Goal: Download file/media

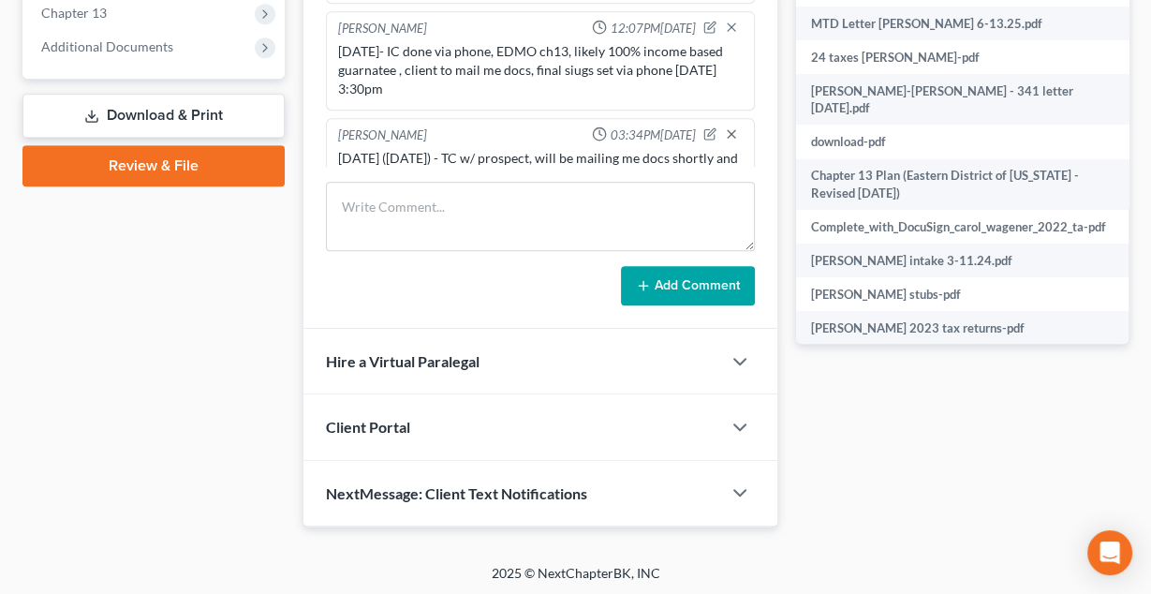
scroll to position [956, 0]
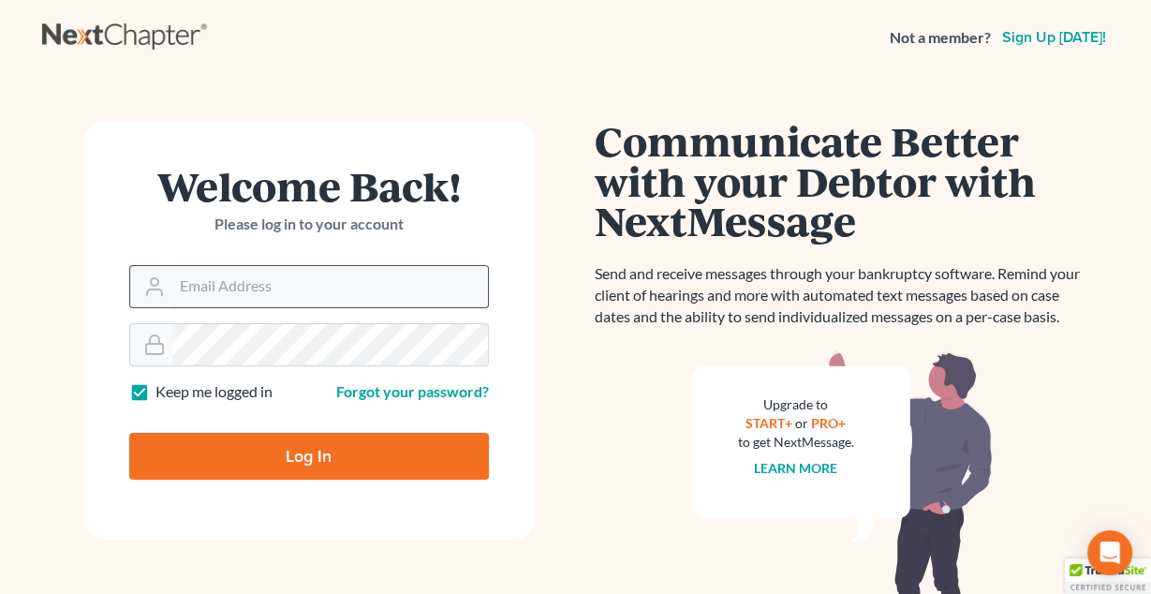
click at [307, 270] on input "Email Address" at bounding box center [330, 286] width 316 height 41
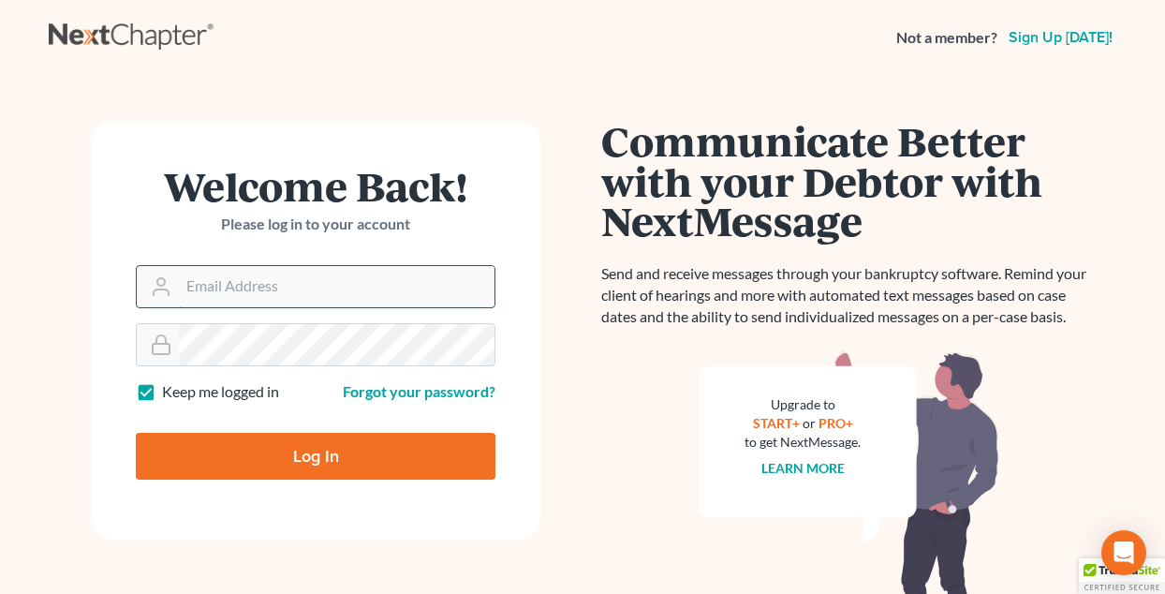
type input "[PERSON_NAME][EMAIL_ADDRESS][DOMAIN_NAME]"
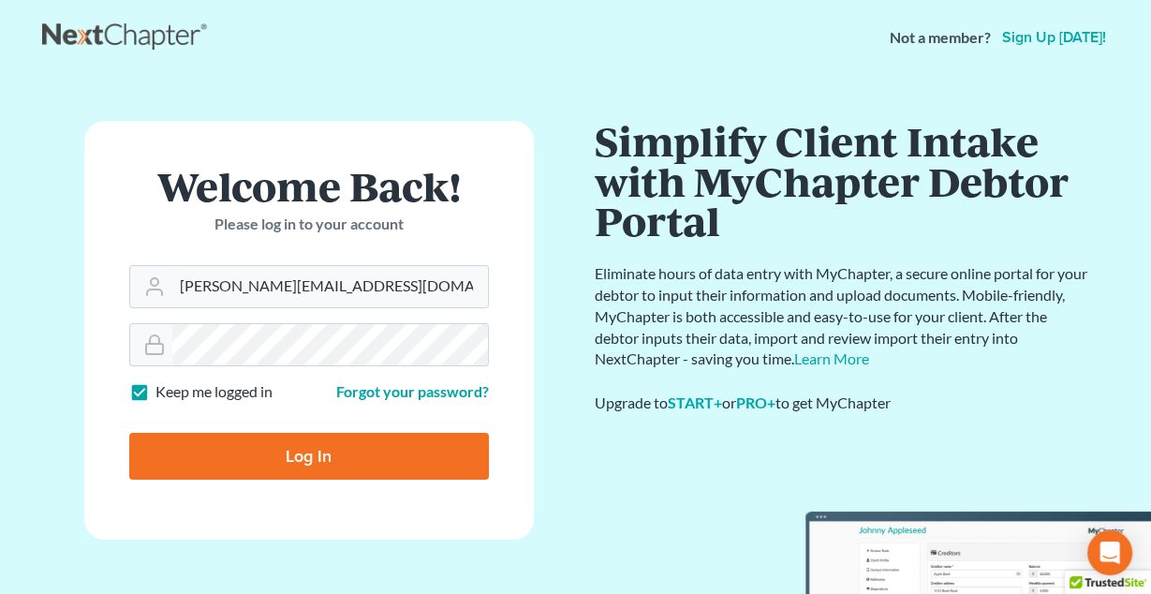
click at [274, 455] on input "Log In" at bounding box center [309, 456] width 360 height 47
type input "Thinking..."
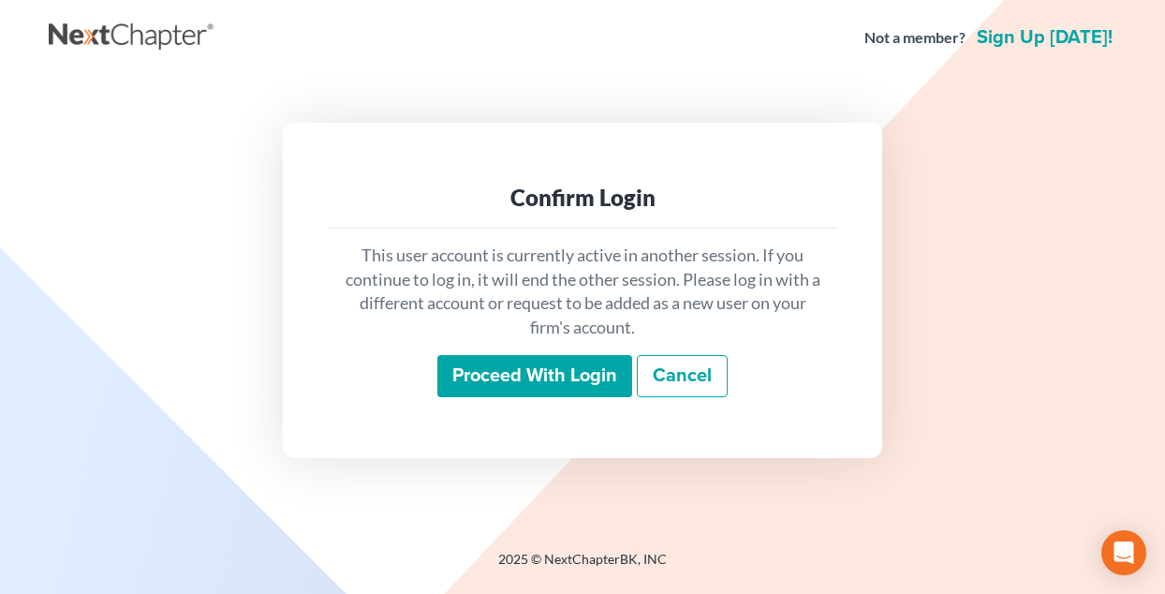
click at [521, 389] on input "Proceed with login" at bounding box center [534, 376] width 195 height 43
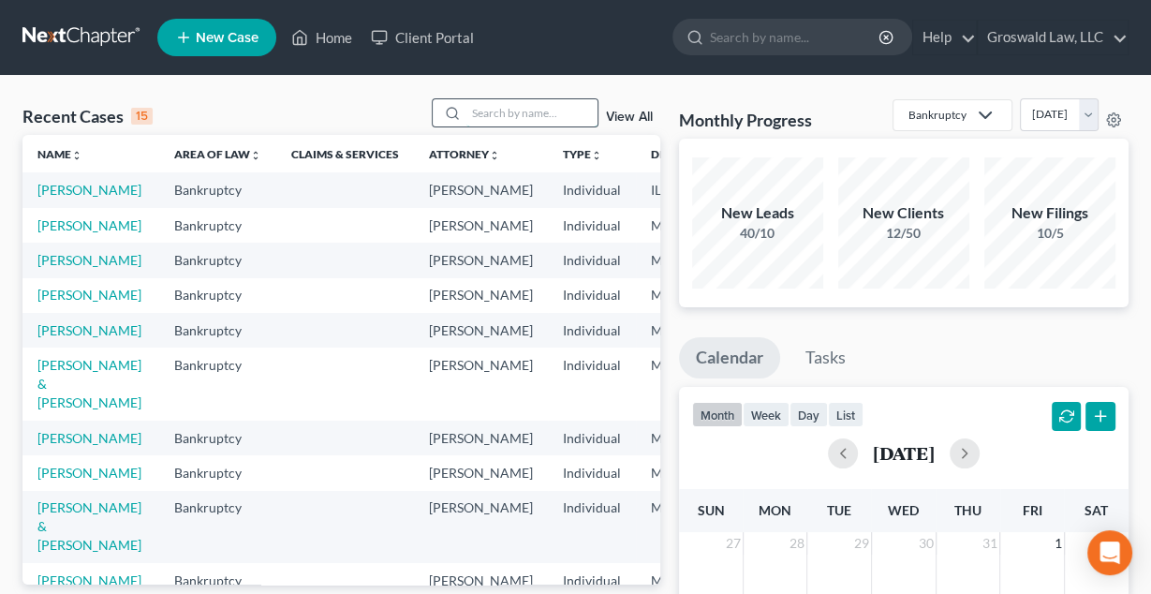
click at [529, 122] on input "search" at bounding box center [532, 112] width 131 height 27
click at [55, 268] on link "[PERSON_NAME]" at bounding box center [89, 260] width 104 height 16
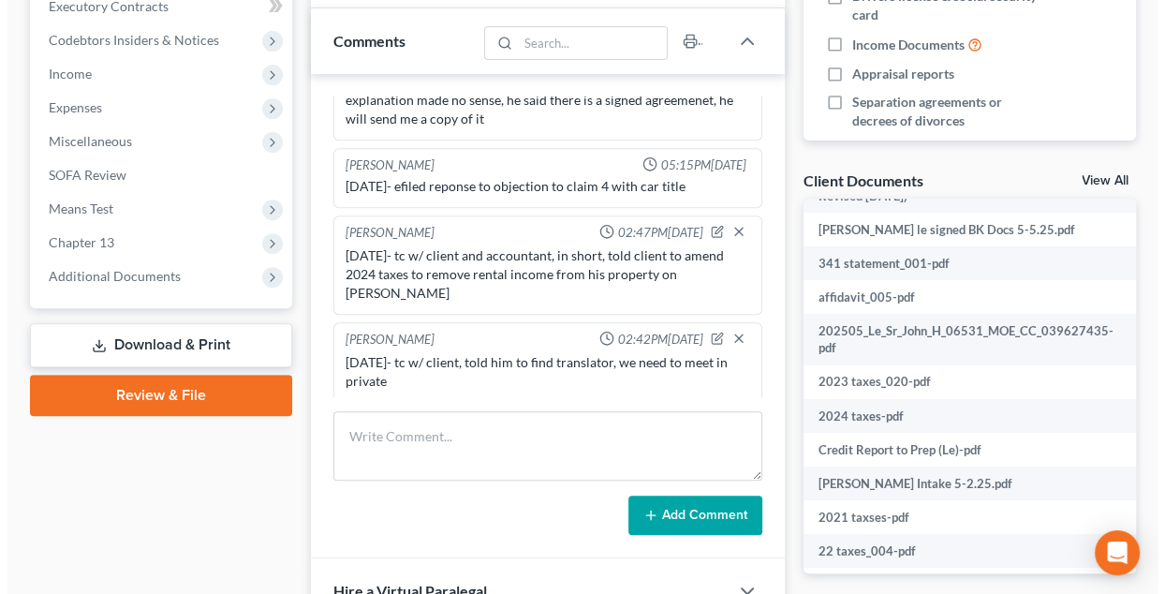
scroll to position [345, 264]
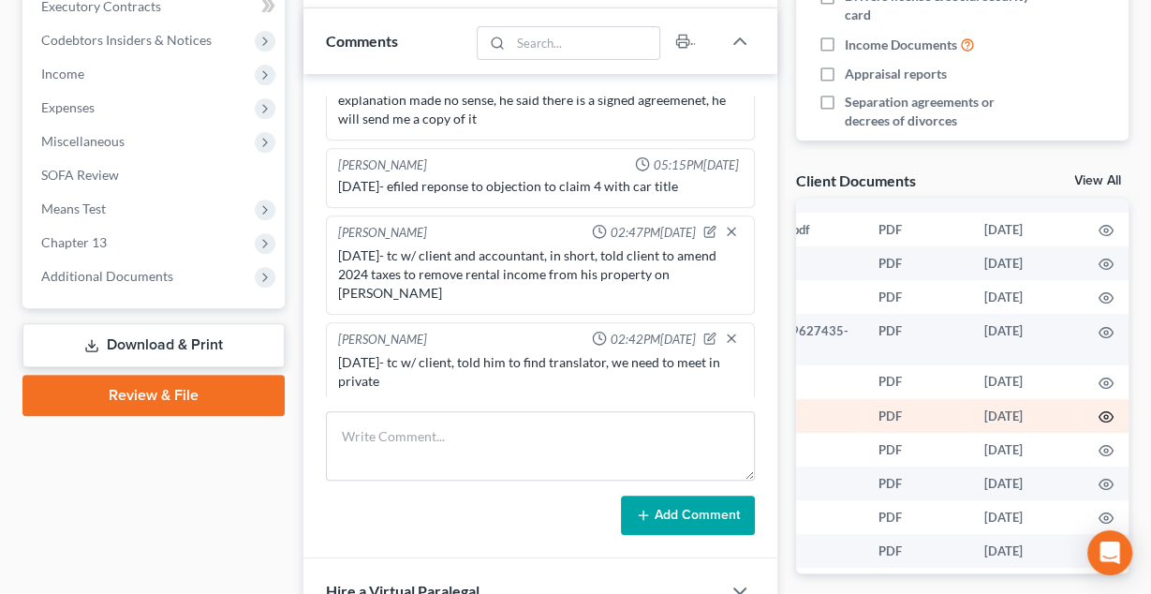
click at [1099, 422] on icon "button" at bounding box center [1106, 416] width 15 height 15
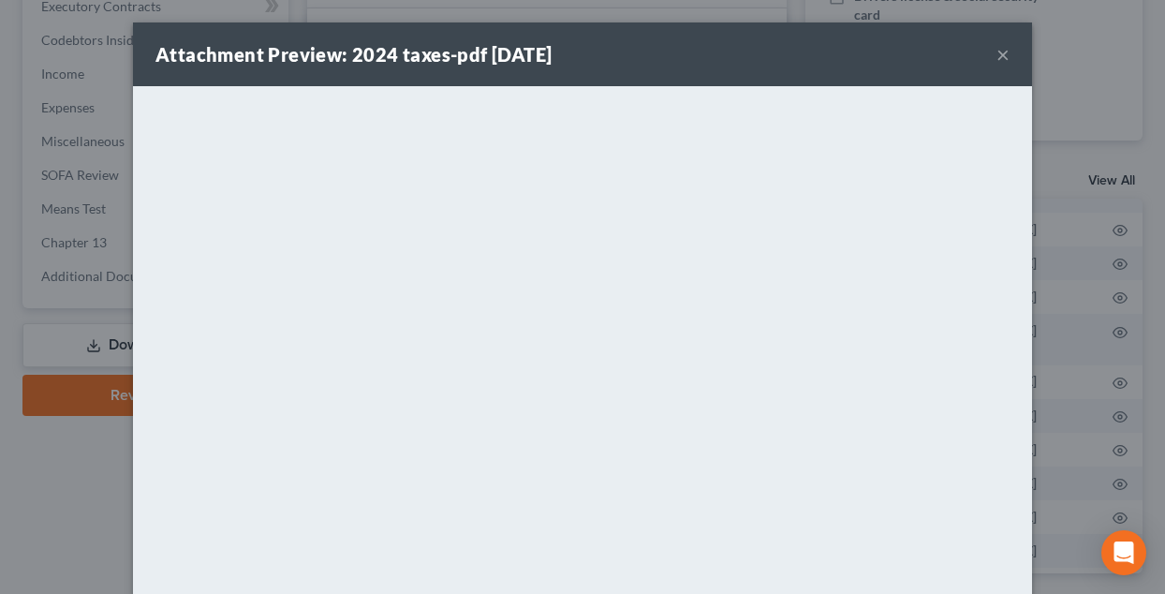
scroll to position [189, 0]
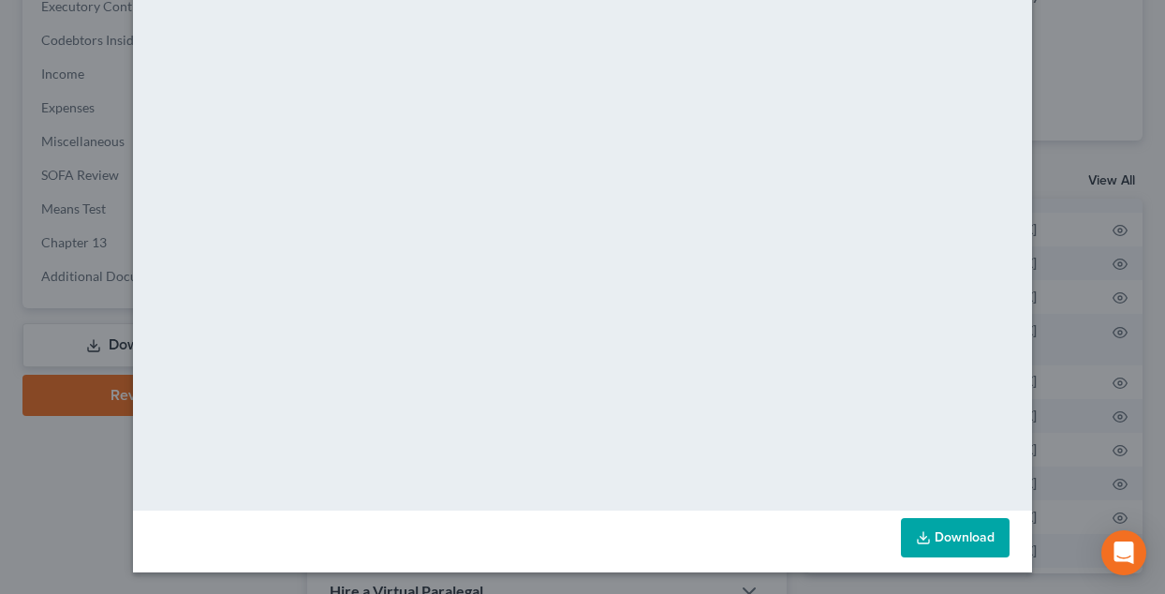
click at [918, 535] on icon at bounding box center [923, 537] width 15 height 15
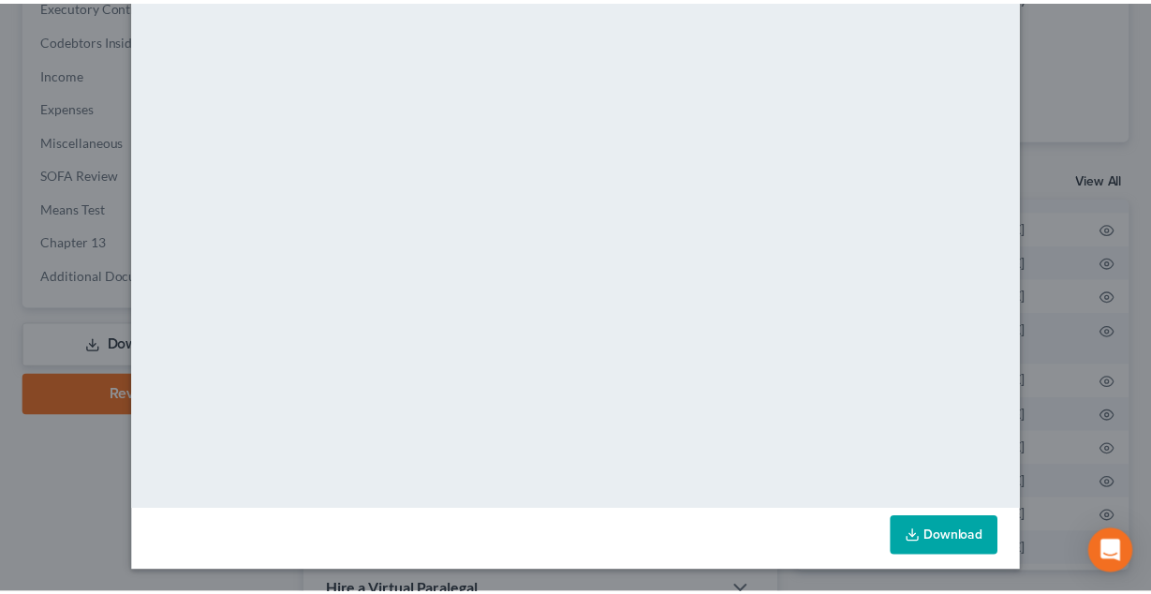
scroll to position [0, 0]
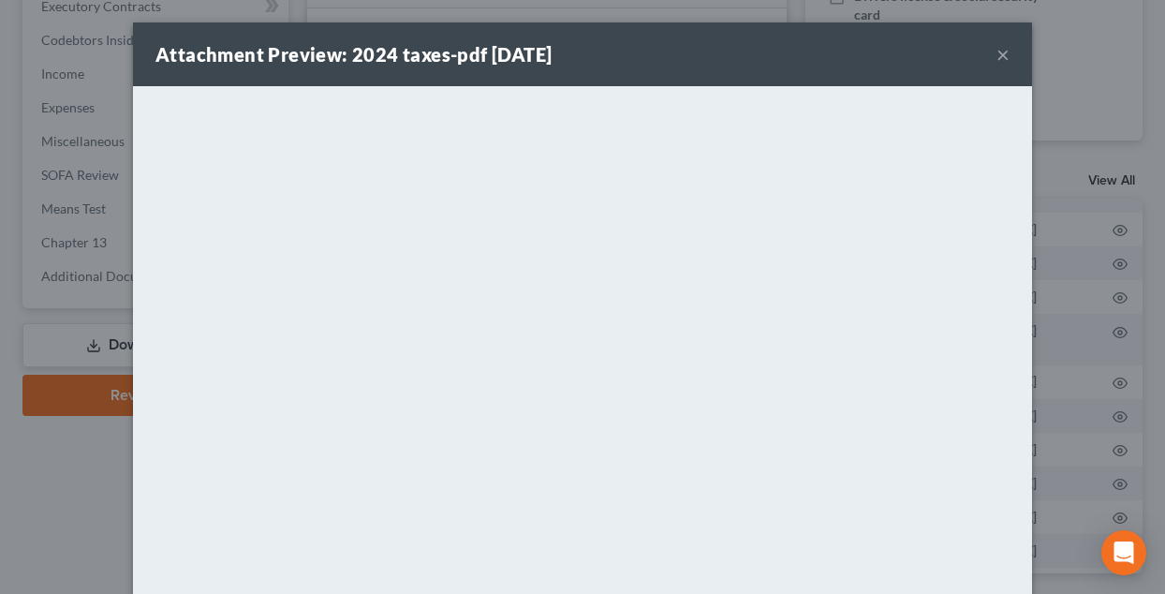
click at [997, 55] on button "×" at bounding box center [1003, 54] width 13 height 22
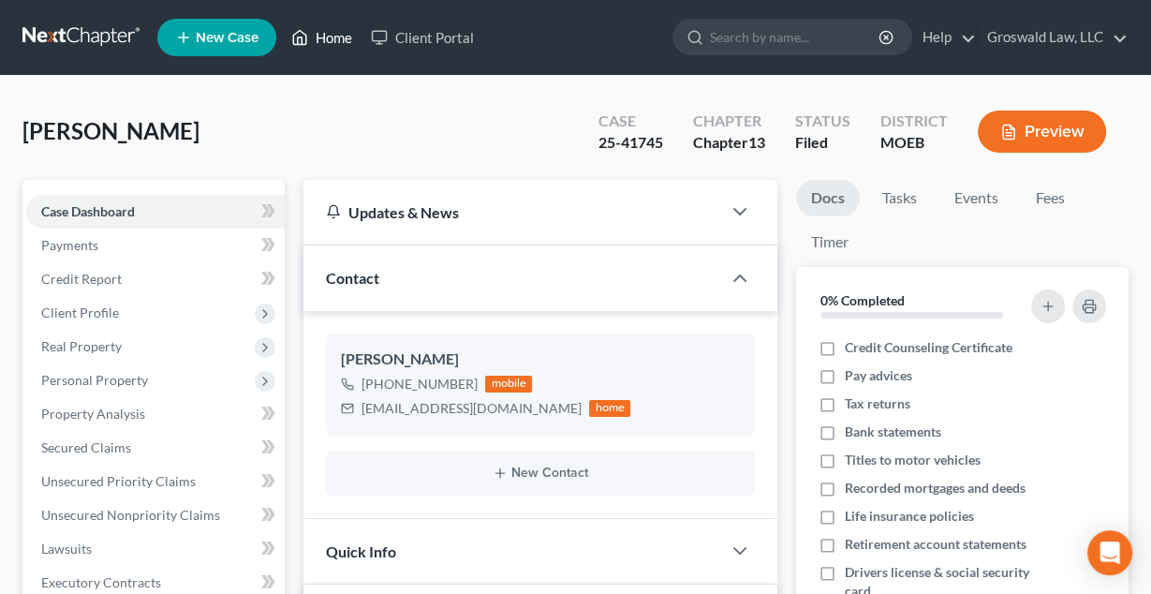
click at [326, 53] on link "Home" at bounding box center [322, 38] width 80 height 34
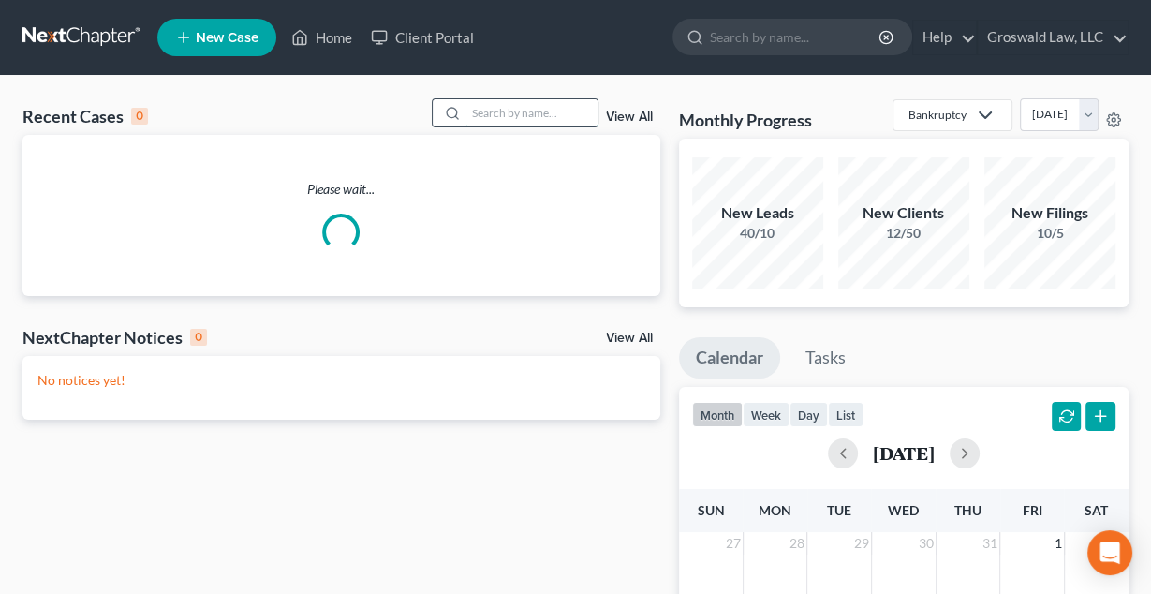
click at [519, 100] on input "search" at bounding box center [532, 112] width 131 height 27
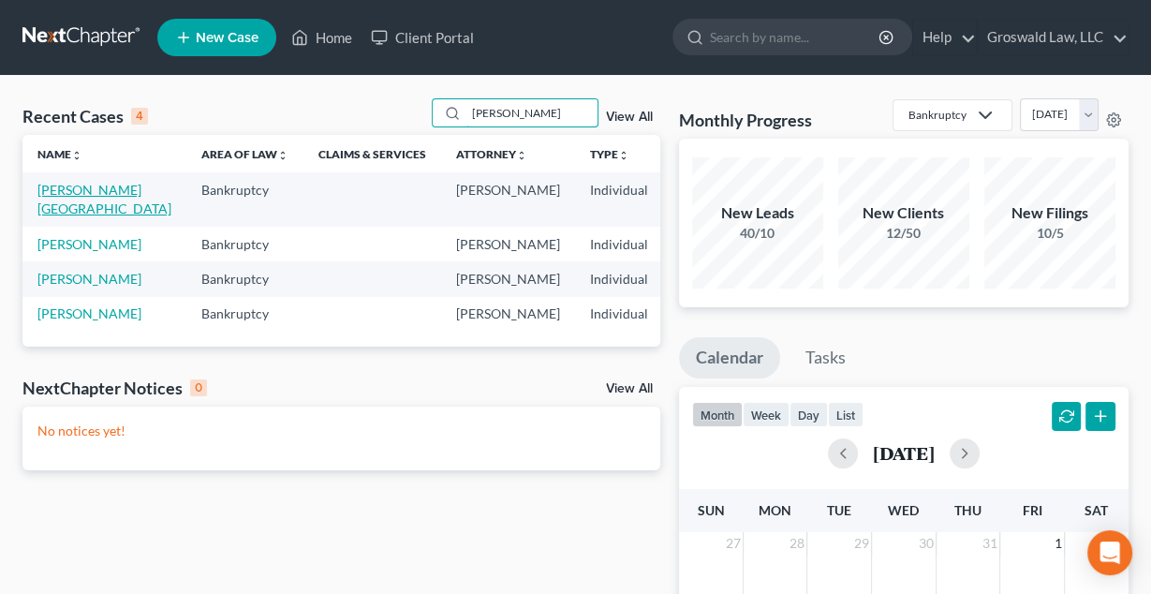
type input "[PERSON_NAME]"
click at [53, 209] on link "[PERSON_NAME][GEOGRAPHIC_DATA]" at bounding box center [104, 199] width 134 height 35
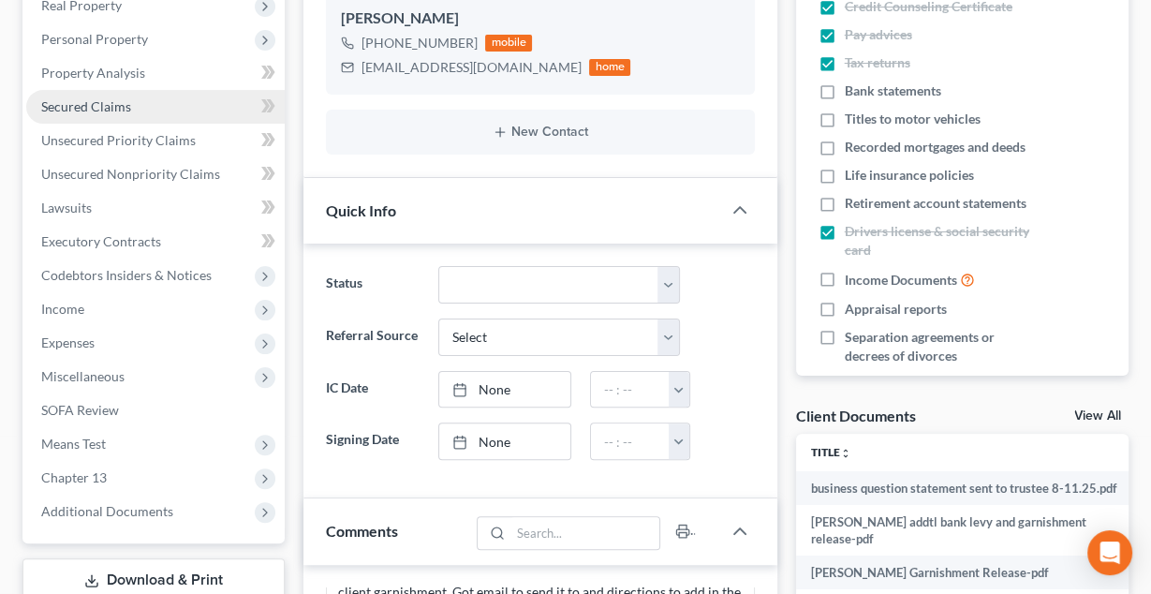
scroll to position [345, 0]
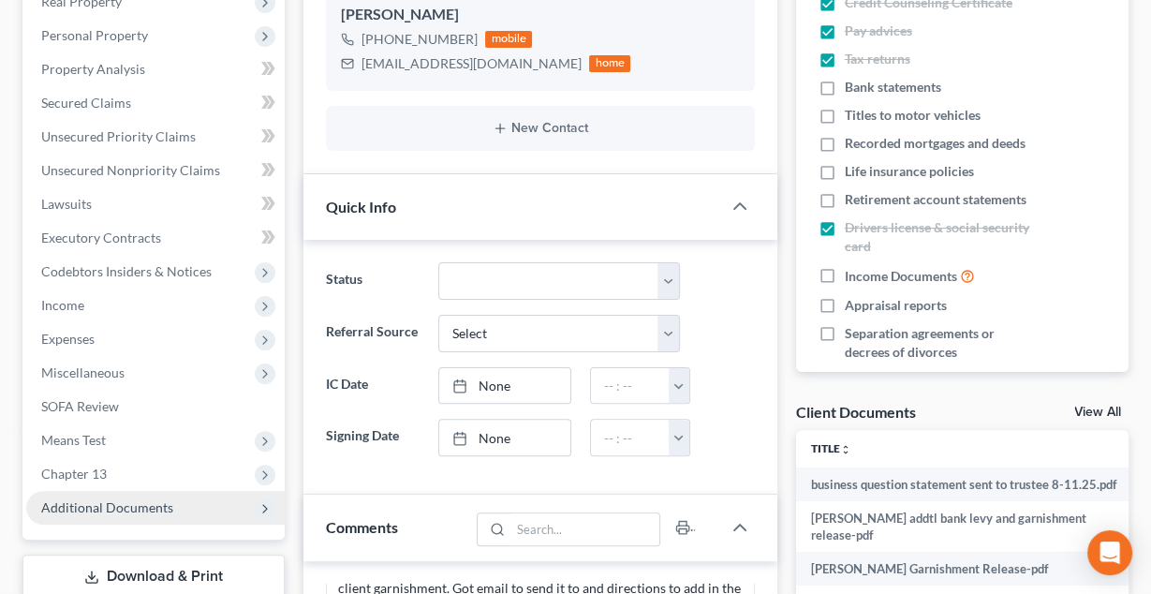
click at [74, 512] on span "Additional Documents" at bounding box center [107, 507] width 132 height 16
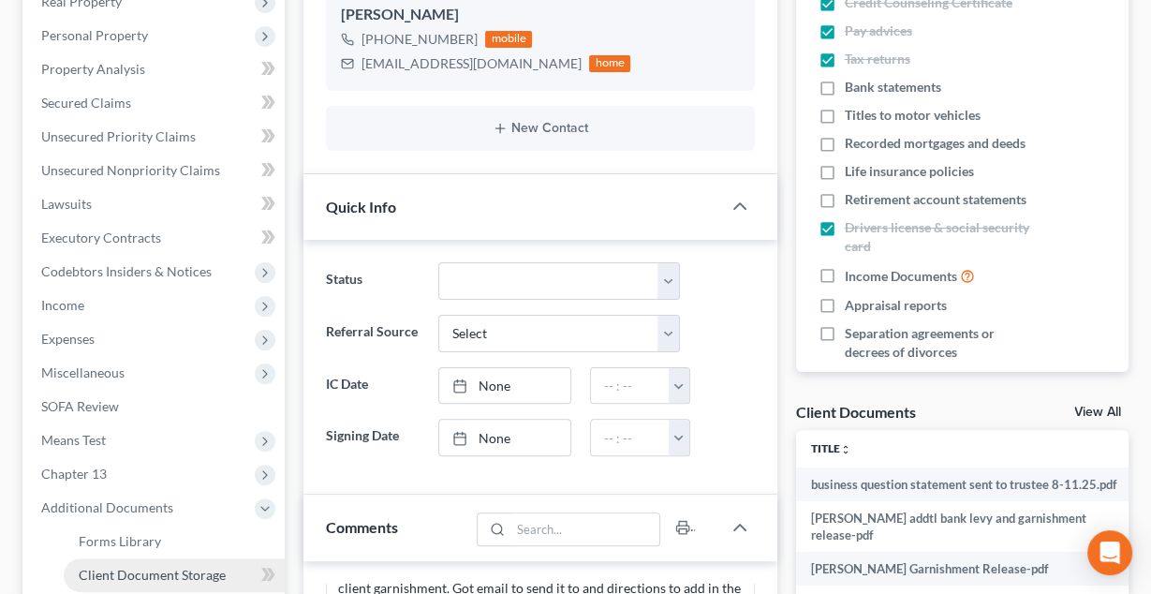
click at [150, 570] on span "Client Document Storage" at bounding box center [152, 575] width 147 height 16
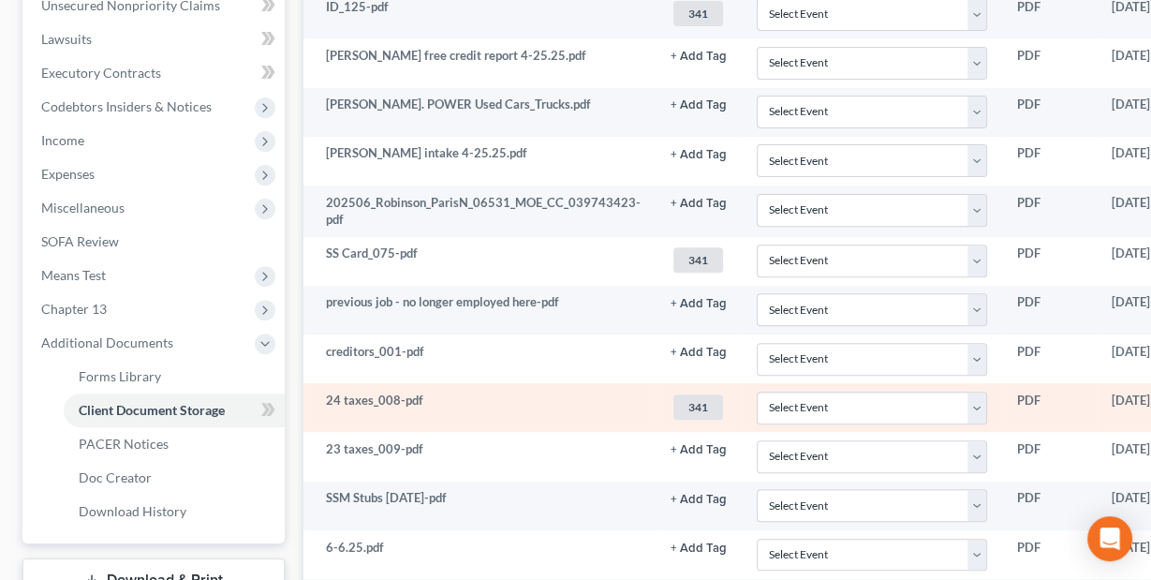
scroll to position [510, 197]
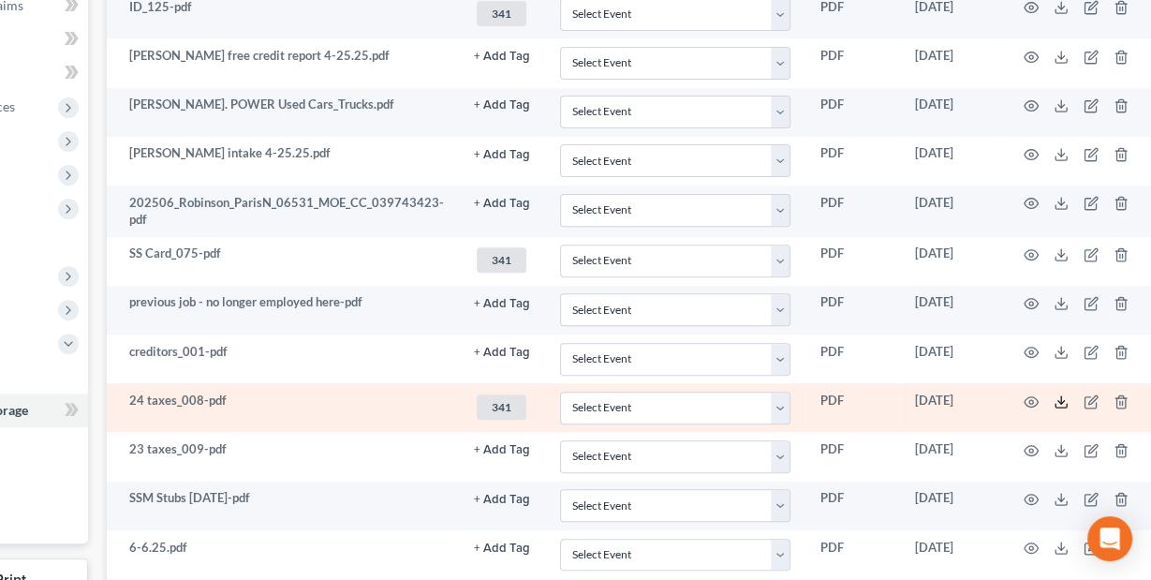
click at [1054, 404] on icon at bounding box center [1061, 401] width 15 height 15
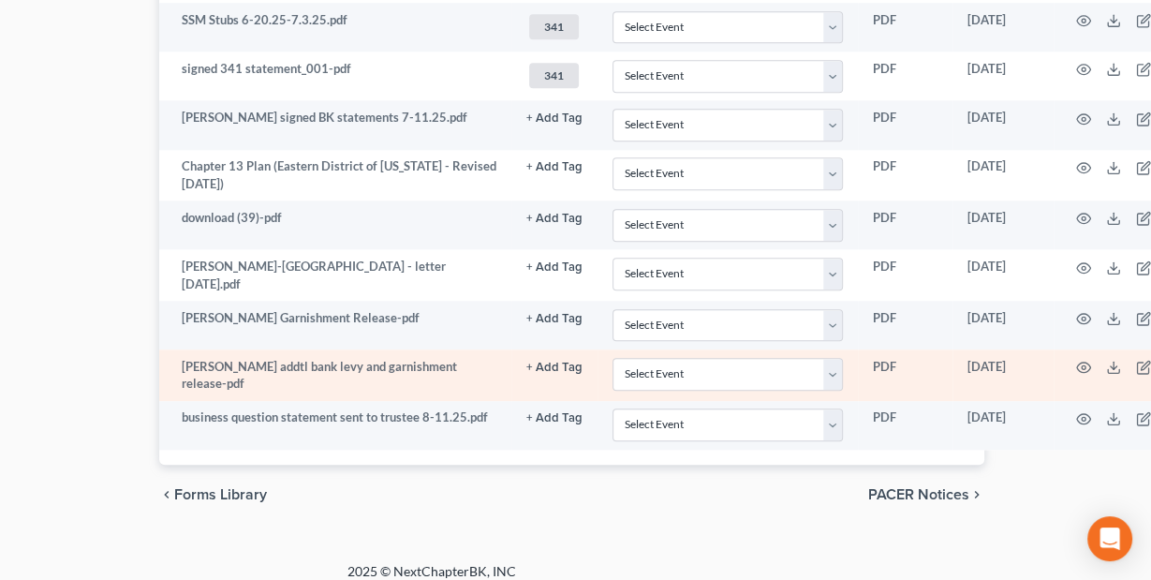
scroll to position [1578, 197]
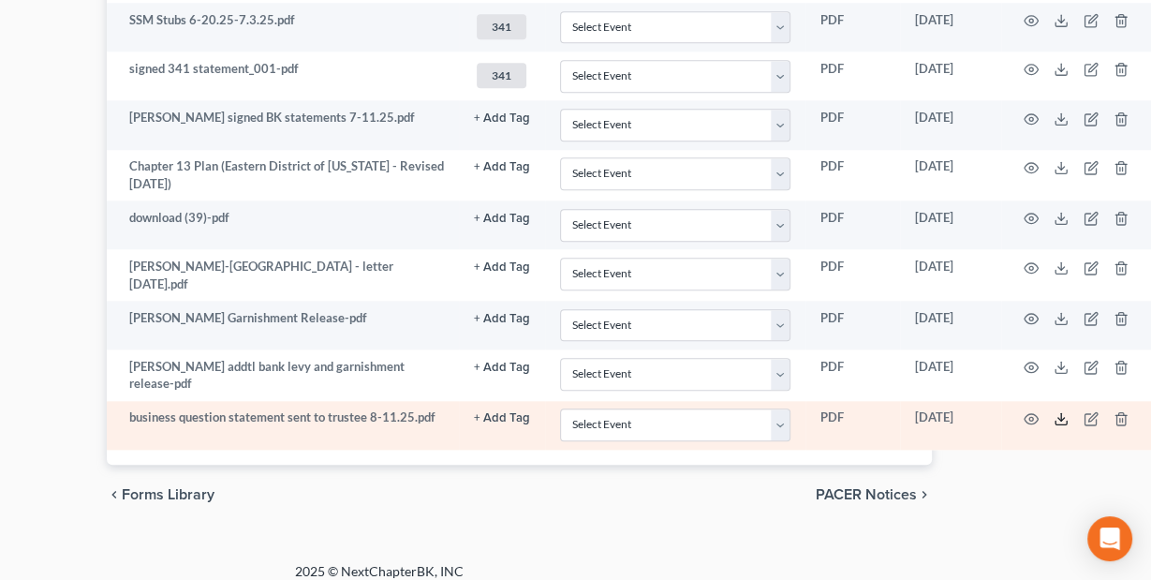
click at [1054, 411] on icon at bounding box center [1061, 418] width 15 height 15
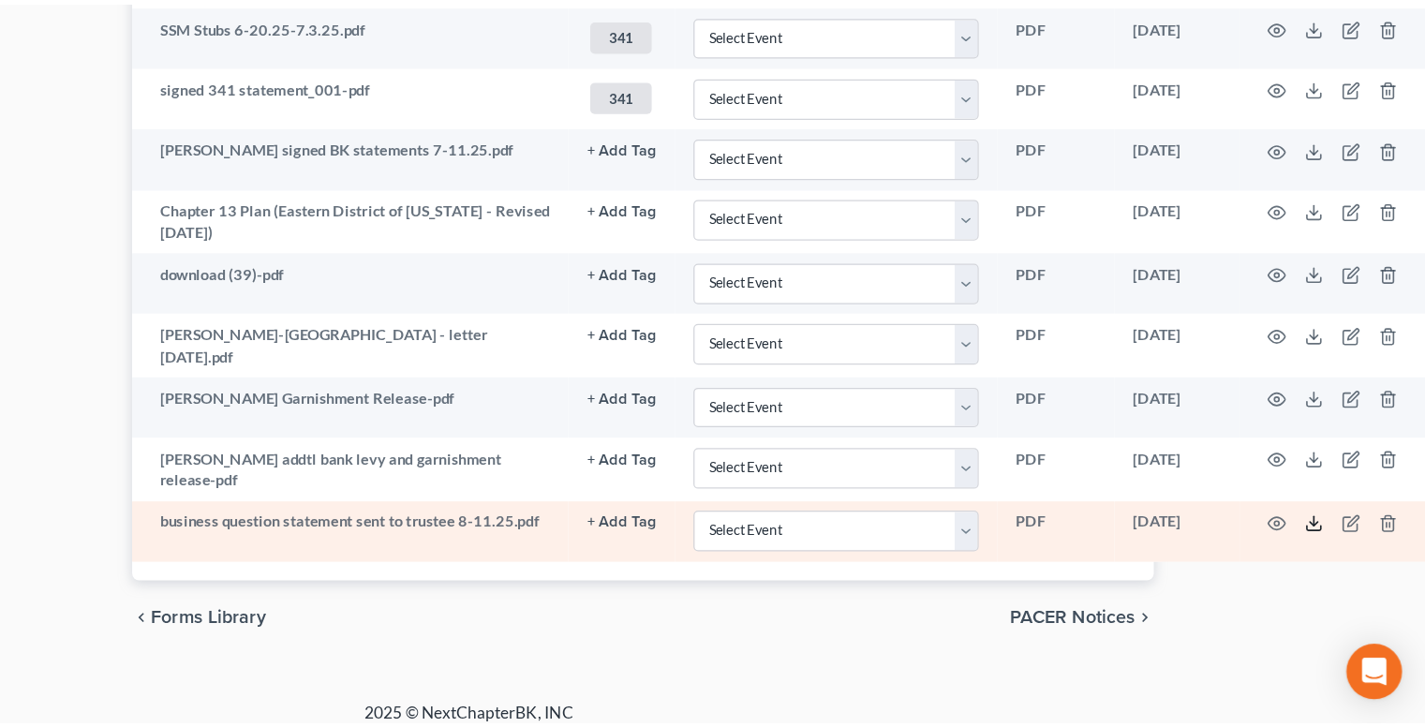
scroll to position [1431, 46]
